Goal: Navigation & Orientation: Find specific page/section

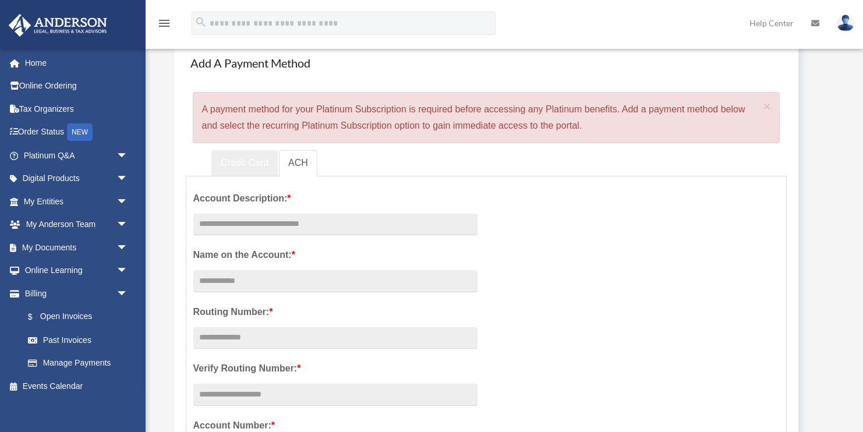
scroll to position [57, 0]
click at [262, 159] on link "Credit Card" at bounding box center [244, 164] width 66 height 26
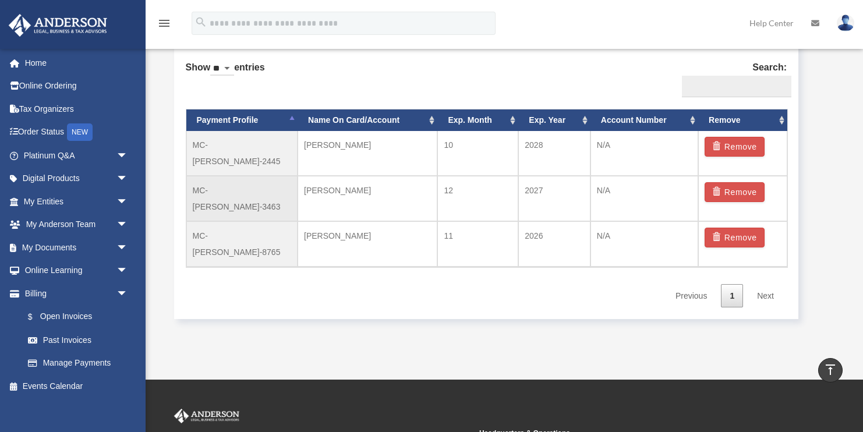
scroll to position [681, 0]
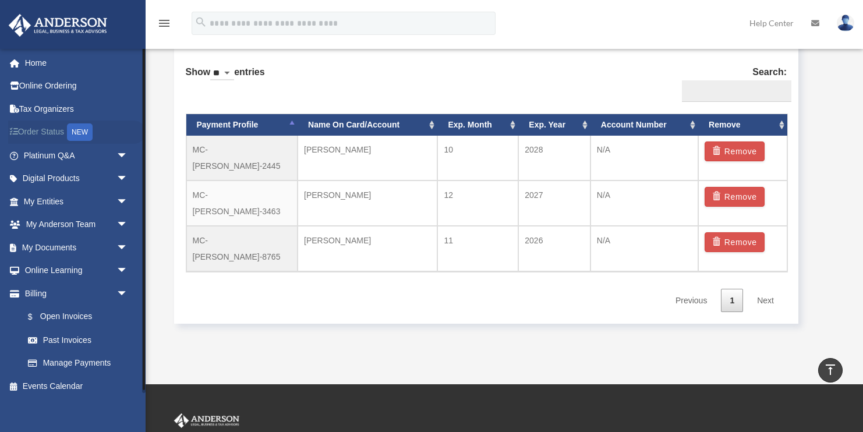
click at [83, 133] on div "NEW" at bounding box center [80, 131] width 26 height 17
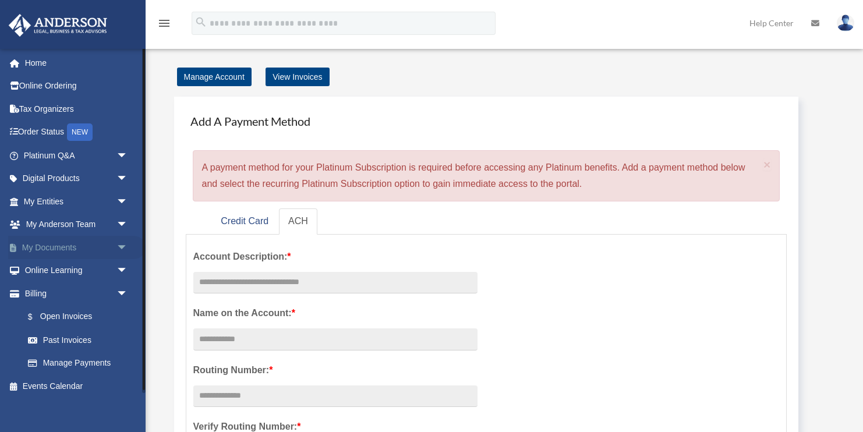
click at [119, 242] on span "arrow_drop_down" at bounding box center [127, 248] width 23 height 24
click at [119, 242] on span "arrow_drop_up" at bounding box center [127, 248] width 23 height 24
click at [122, 154] on span "arrow_drop_down" at bounding box center [127, 156] width 23 height 24
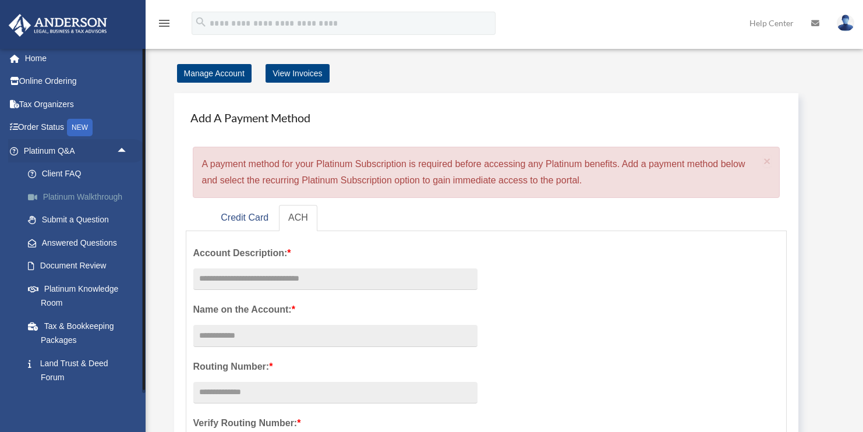
scroll to position [4, 0]
click at [119, 146] on span "arrow_drop_up" at bounding box center [127, 151] width 23 height 24
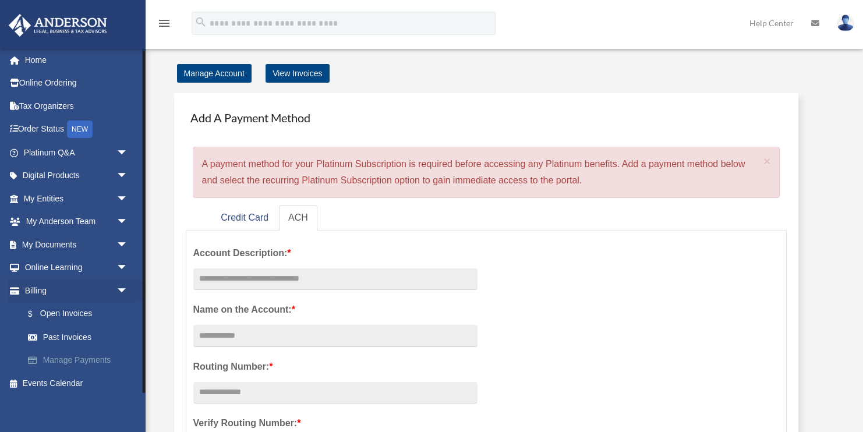
scroll to position [3, 0]
click at [56, 334] on link "Past Invoices" at bounding box center [80, 337] width 129 height 23
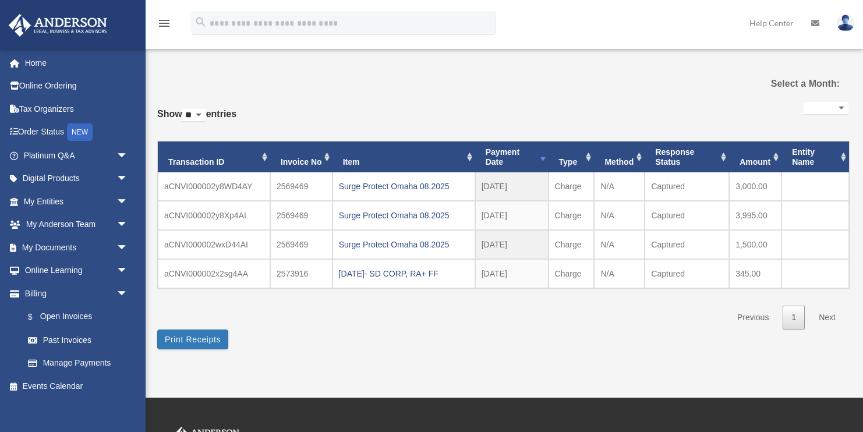
select select
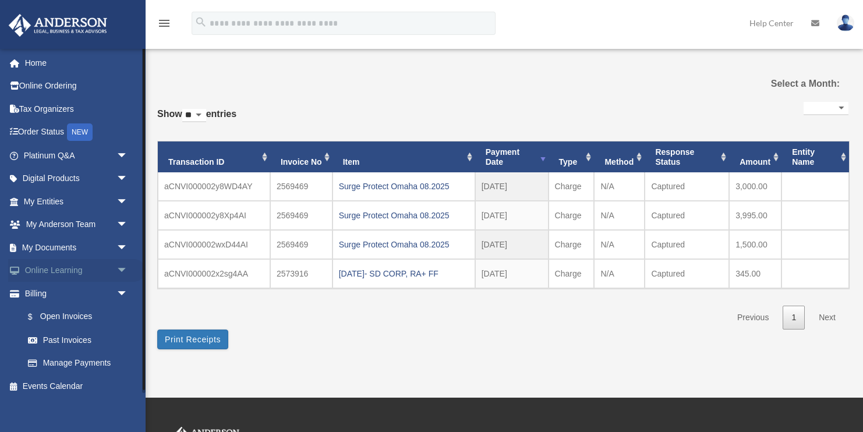
click at [38, 270] on link "Online Learning arrow_drop_down" at bounding box center [76, 270] width 137 height 23
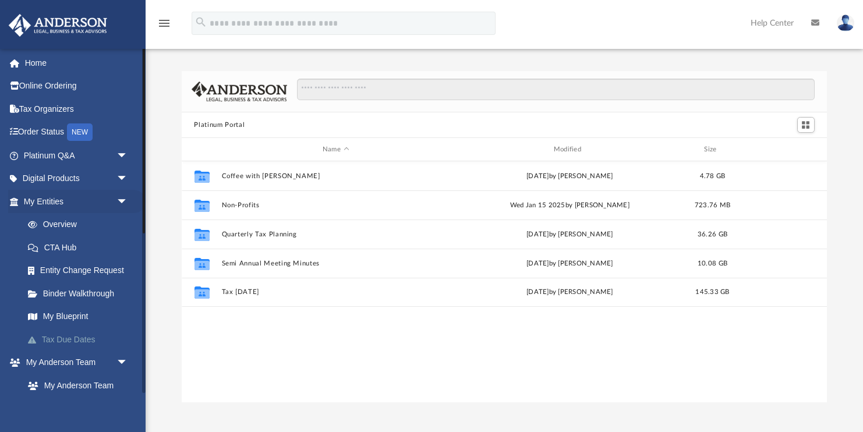
scroll to position [1, 1]
click at [52, 220] on link "Overview" at bounding box center [80, 224] width 129 height 23
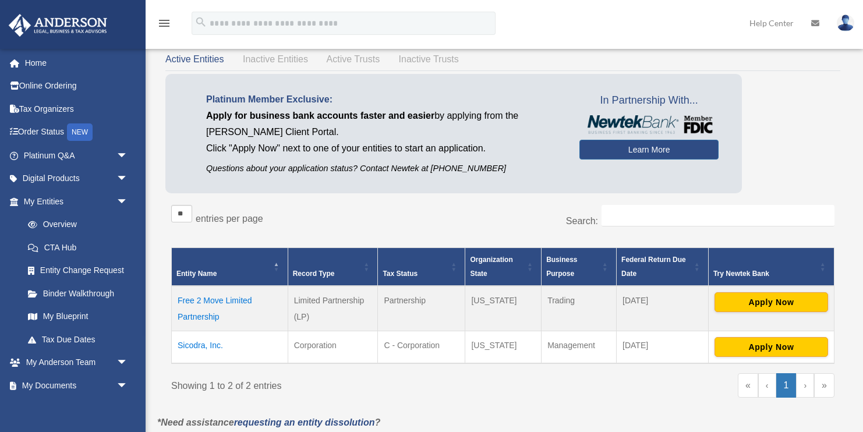
scroll to position [41, 0]
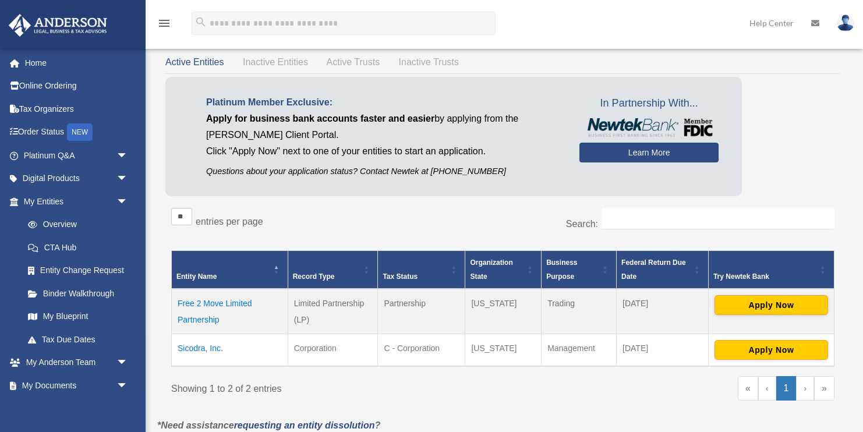
click at [659, 155] on link "Learn More" at bounding box center [648, 153] width 139 height 20
